Goal: Obtain resource: Download file/media

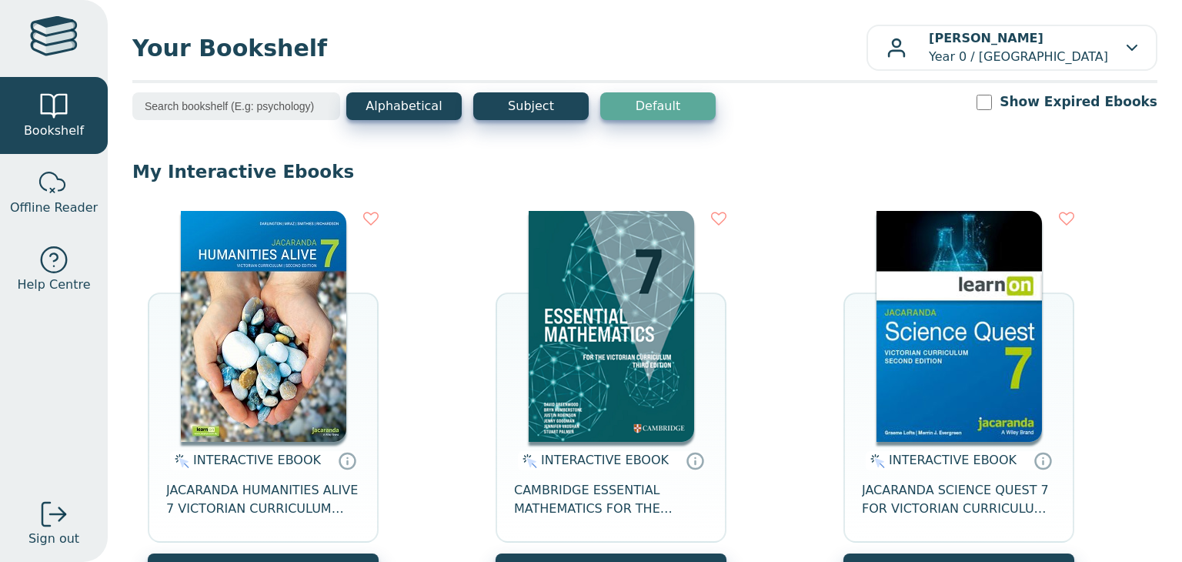
drag, startPoint x: 1176, startPoint y: 95, endPoint x: 589, endPoint y: 299, distance: 620.7
drag, startPoint x: 589, startPoint y: 299, endPoint x: 633, endPoint y: 259, distance: 59.4
drag, startPoint x: 633, startPoint y: 259, endPoint x: 574, endPoint y: 421, distance: 172.1
drag, startPoint x: 574, startPoint y: 421, endPoint x: 576, endPoint y: 495, distance: 74.7
drag, startPoint x: 576, startPoint y: 495, endPoint x: 556, endPoint y: 459, distance: 41.3
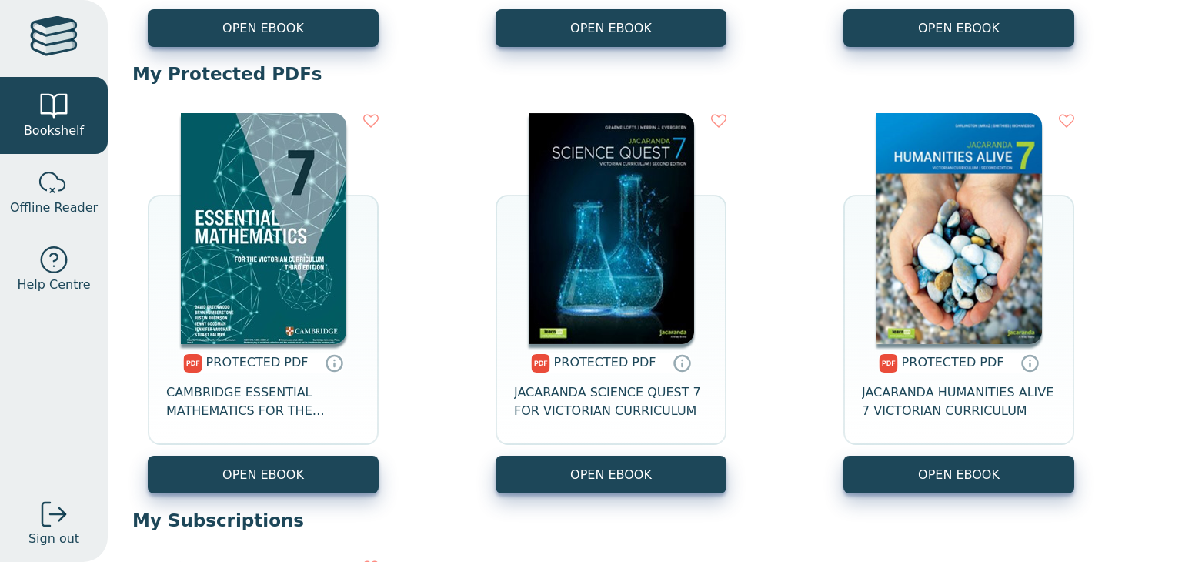
scroll to position [545, 0]
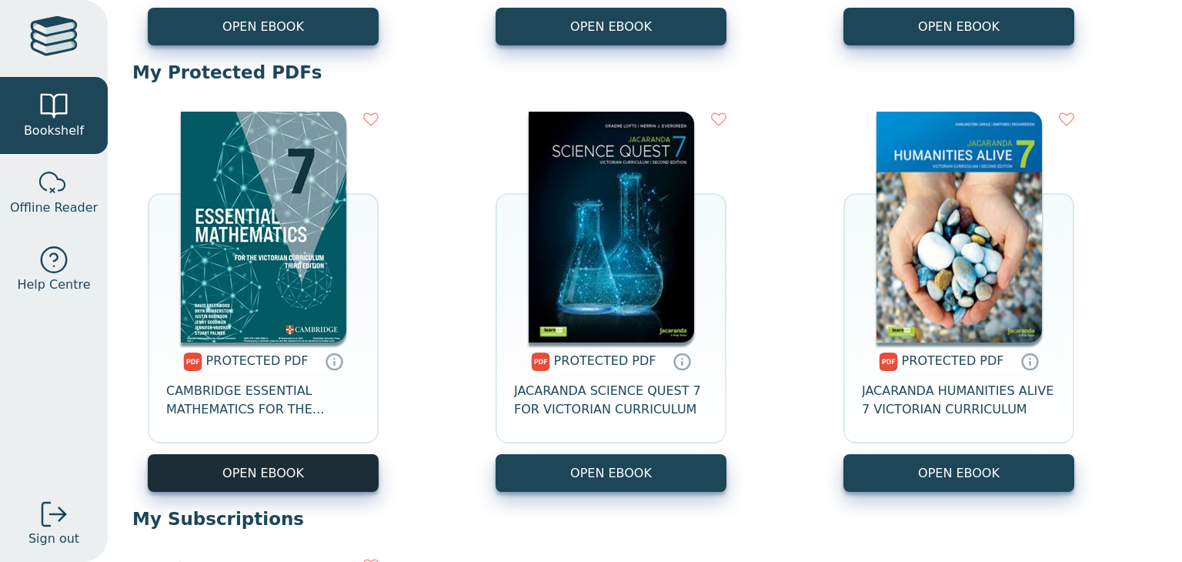
click at [264, 471] on link "OPEN EBOOK" at bounding box center [263, 473] width 231 height 38
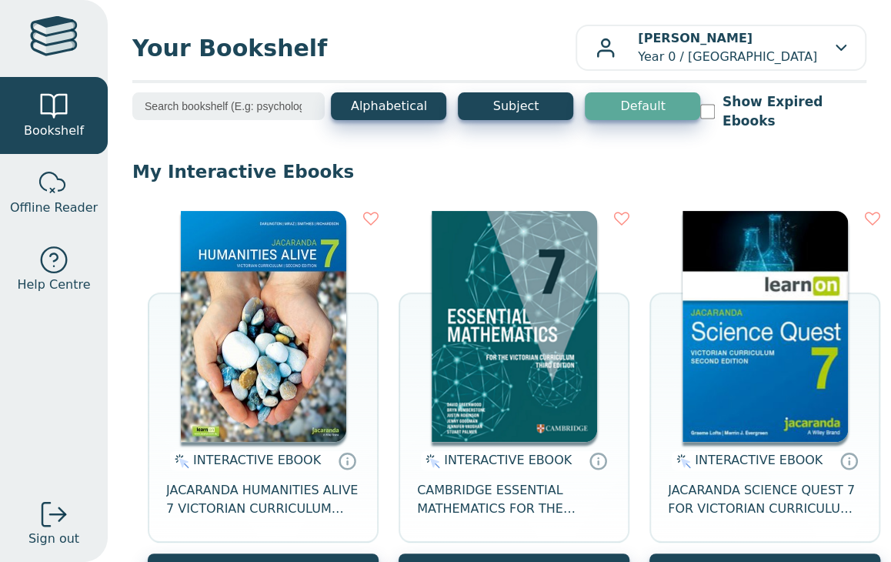
drag, startPoint x: 629, startPoint y: 497, endPoint x: 568, endPoint y: 321, distance: 186.6
drag, startPoint x: 568, startPoint y: 321, endPoint x: 559, endPoint y: 455, distance: 134.1
drag, startPoint x: 559, startPoint y: 455, endPoint x: 591, endPoint y: 504, distance: 58.5
click at [591, 504] on span "CAMBRIDGE ESSENTIAL MATHEMATICS FOR THE VICTORIAN CURRICULUM YEAR 7 EBOOK 3E" at bounding box center [514, 499] width 194 height 37
click at [594, 491] on span "CAMBRIDGE ESSENTIAL MATHEMATICS FOR THE VICTORIAN CURRICULUM YEAR 7 EBOOK 3E" at bounding box center [514, 499] width 194 height 37
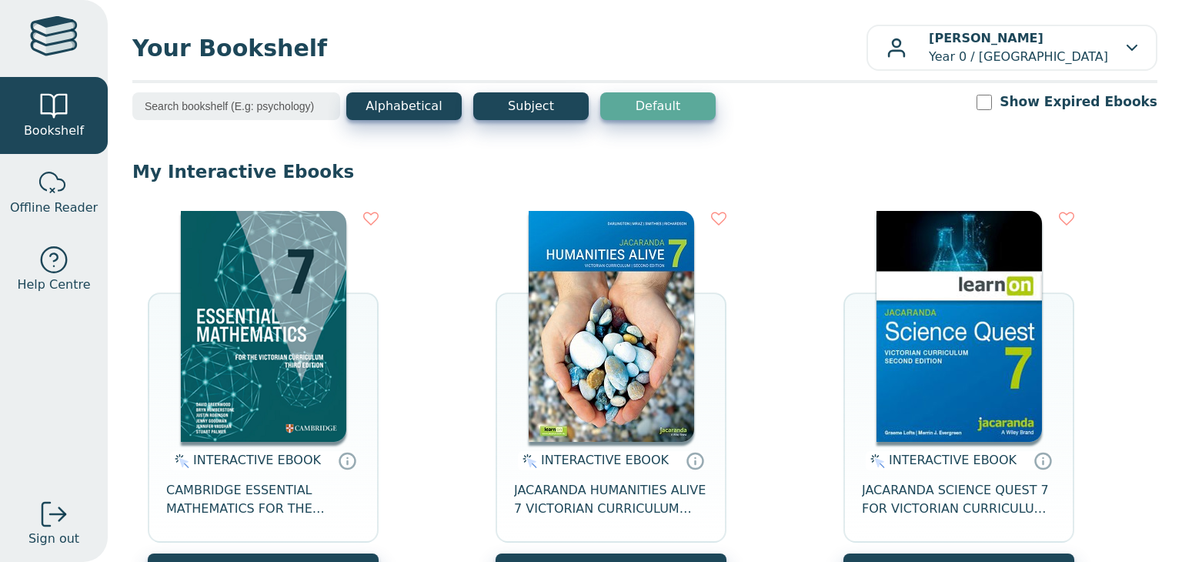
click at [269, 380] on img at bounding box center [263, 326] width 165 height 231
